Goal: Transaction & Acquisition: Purchase product/service

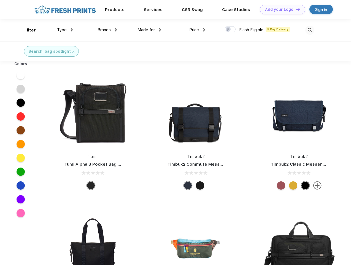
click at [281, 9] on link "Add your Logo Design Tool" at bounding box center [282, 10] width 45 height 10
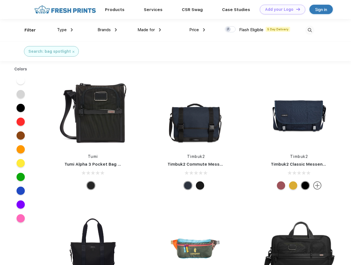
click at [0, 0] on div "Design Tool" at bounding box center [0, 0] width 0 height 0
click at [296, 9] on link "Add your Logo Design Tool" at bounding box center [282, 10] width 45 height 10
click at [26, 30] on div "Filter" at bounding box center [30, 30] width 11 height 6
click at [65, 30] on span "Type" at bounding box center [62, 29] width 10 height 5
click at [107, 30] on span "Brands" at bounding box center [104, 29] width 13 height 5
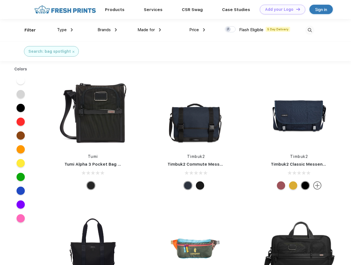
click at [149, 30] on span "Made for" at bounding box center [146, 29] width 17 height 5
click at [197, 30] on span "Price" at bounding box center [194, 29] width 10 height 5
click at [230, 29] on div at bounding box center [230, 29] width 11 height 6
click at [228, 29] on input "checkbox" at bounding box center [227, 28] width 4 height 4
click at [310, 30] on img at bounding box center [309, 30] width 9 height 9
